Goal: Task Accomplishment & Management: Manage account settings

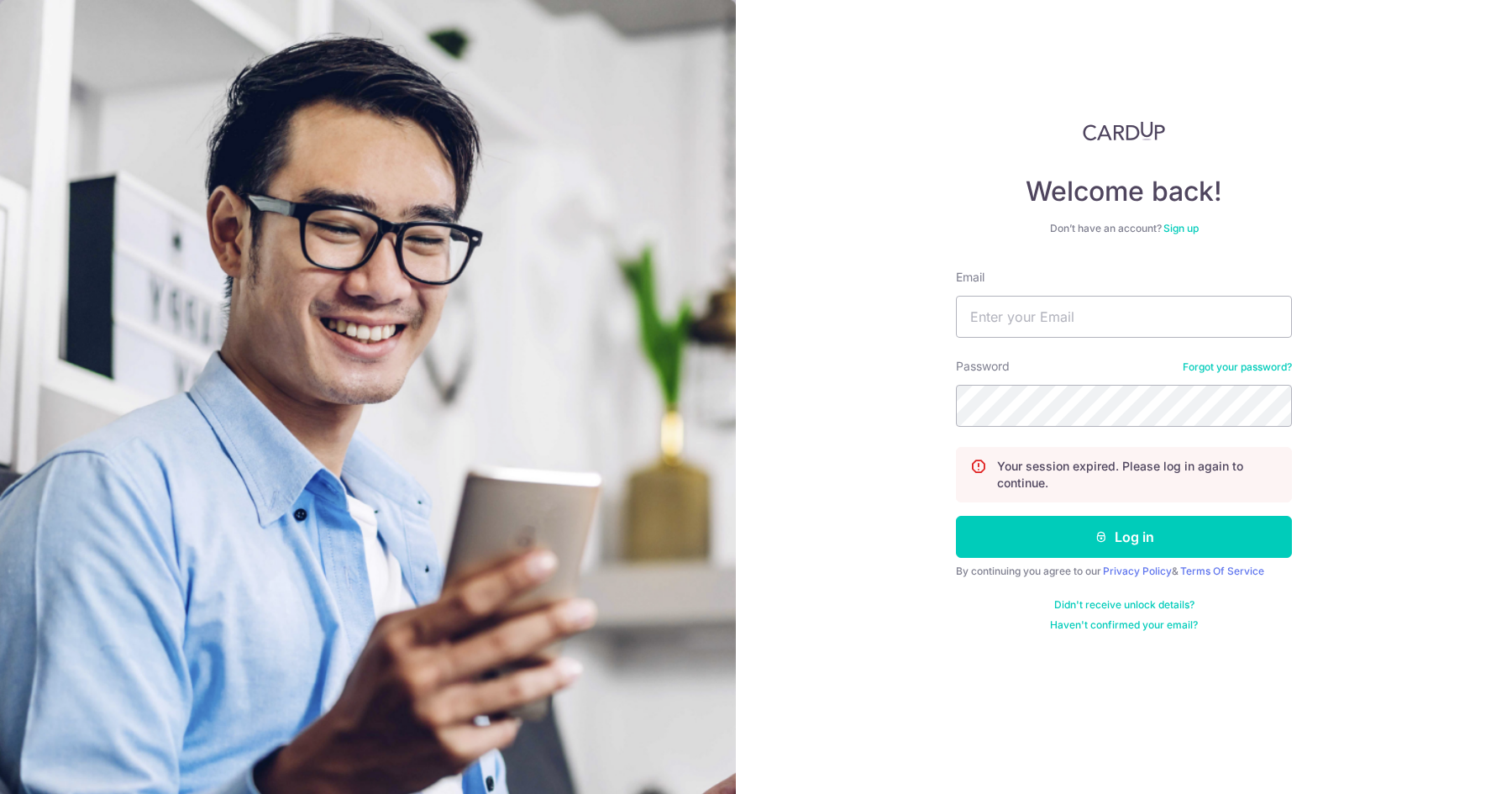
click at [1481, 392] on div "Welcome back! Don’t have an account? Sign up Email Password Forgot your passwor…" at bounding box center [1123, 397] width 776 height 794
click at [1146, 333] on input "Email" at bounding box center [1123, 316] width 336 height 42
type input "[EMAIL_ADDRESS][DOMAIN_NAME]"
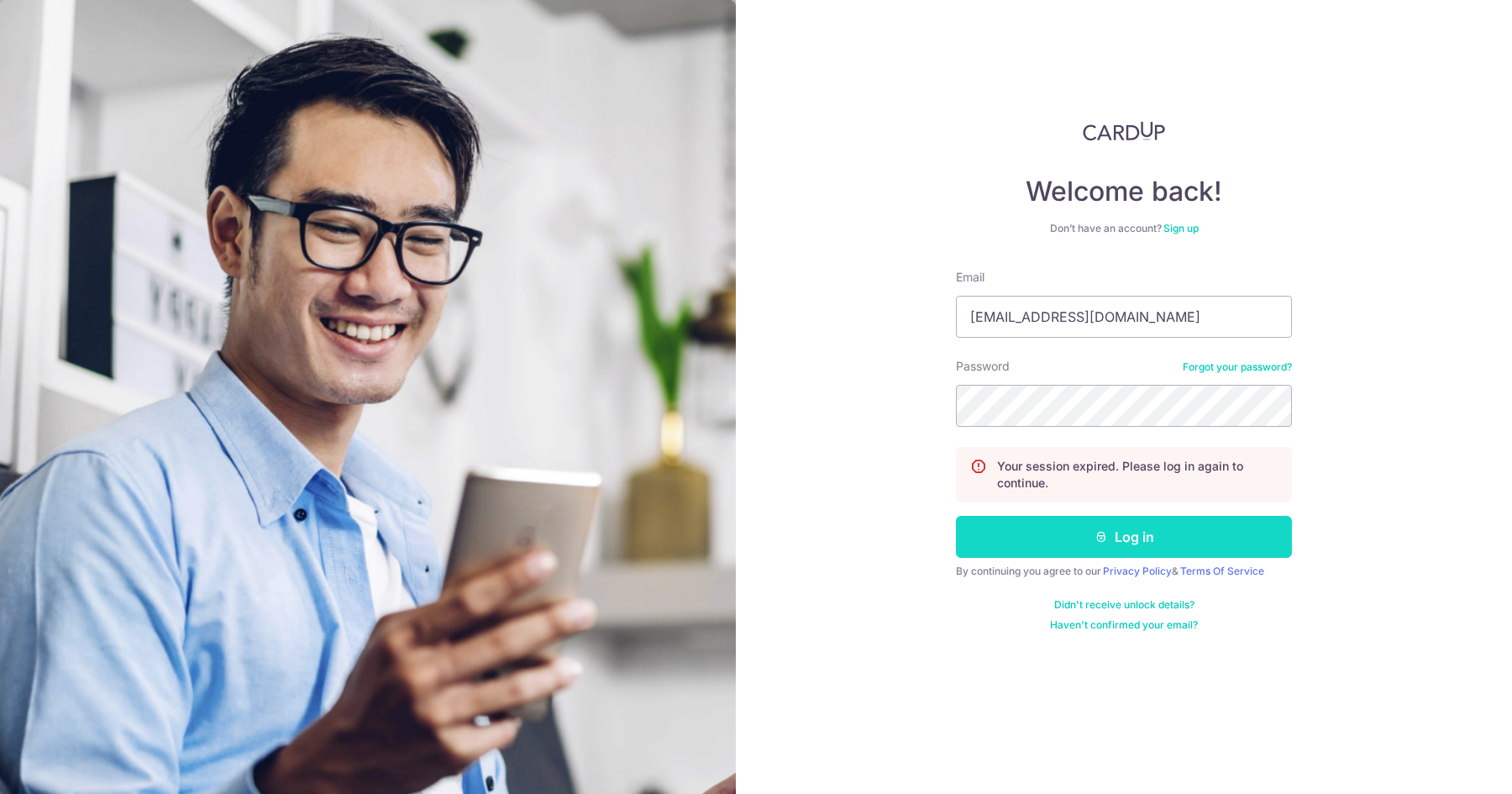
click at [1127, 531] on button "Log in" at bounding box center [1123, 536] width 336 height 42
